Goal: Browse casually: Explore the website without a specific task or goal

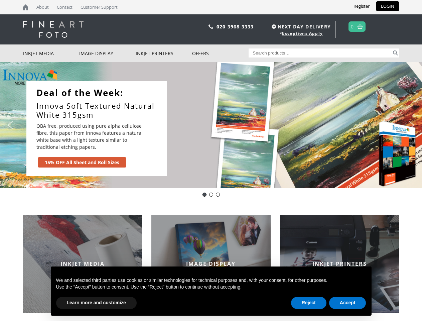
click at [211, 160] on div "Slider" at bounding box center [280, 128] width 215 height 95
click at [211, 125] on div "Slider" at bounding box center [280, 128] width 215 height 95
click at [209, 125] on div "Slider" at bounding box center [280, 128] width 215 height 95
click at [96, 128] on p "OBA free, produced using pure alpha cellulose fibre, this paper from Innova fea…" at bounding box center [91, 136] width 110 height 28
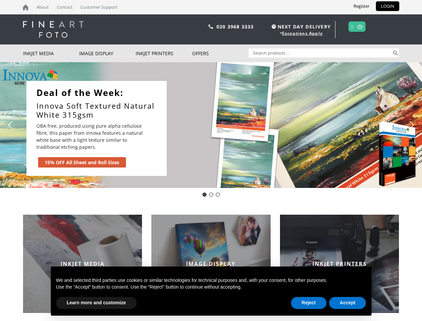
click at [281, 128] on div "Slider" at bounding box center [280, 128] width 215 height 95
click at [10, 125] on img "previous arrow" at bounding box center [10, 125] width 11 height 11
click at [411, 125] on img "next arrow" at bounding box center [411, 125] width 11 height 11
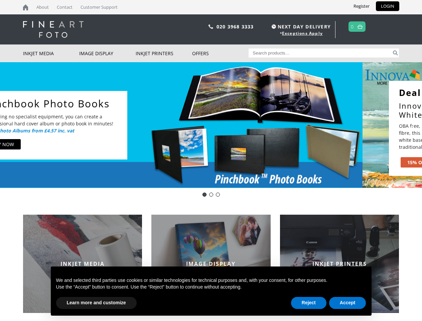
click at [204, 194] on div "Deal of the Day - Innova IFA12" at bounding box center [204, 194] width 4 height 4
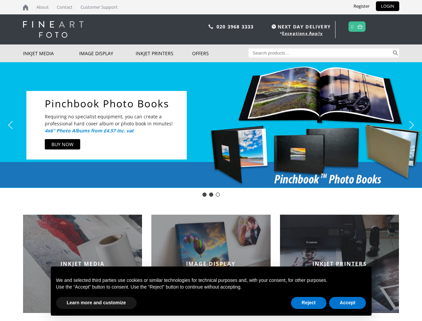
click at [211, 194] on div "Innova-general" at bounding box center [211, 194] width 4 height 4
